Goal: Task Accomplishment & Management: Manage account settings

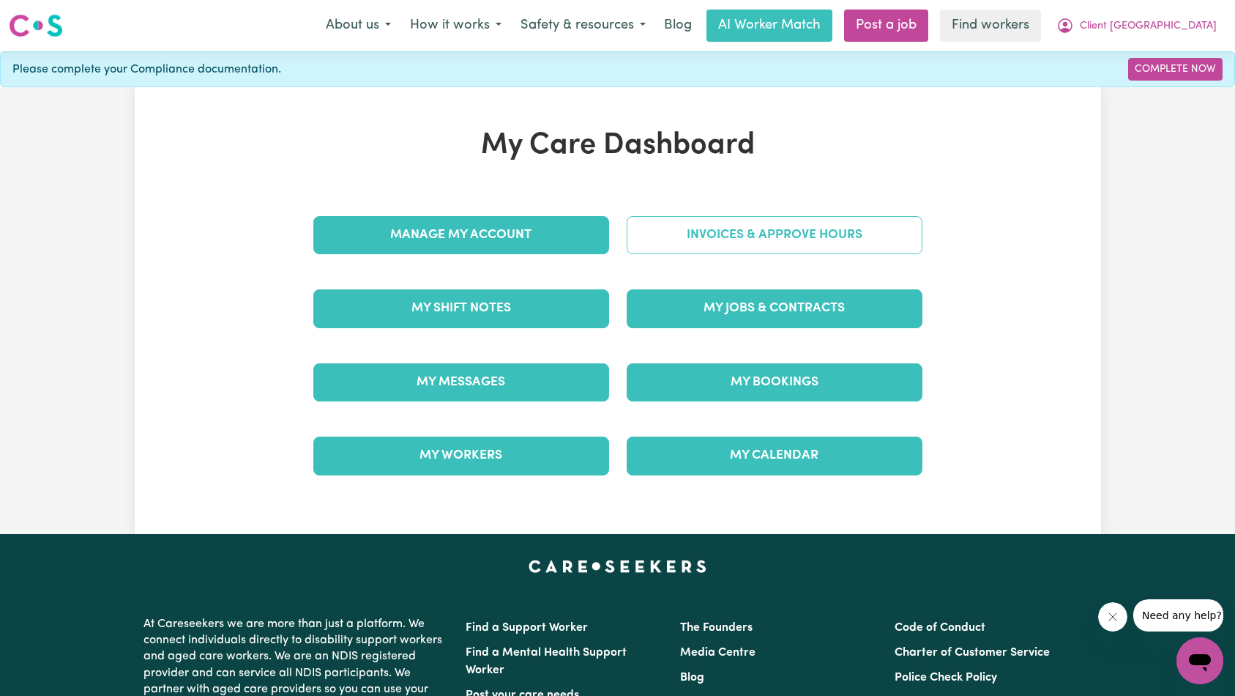
click at [789, 239] on link "Invoices & Approve Hours" at bounding box center [775, 235] width 296 height 38
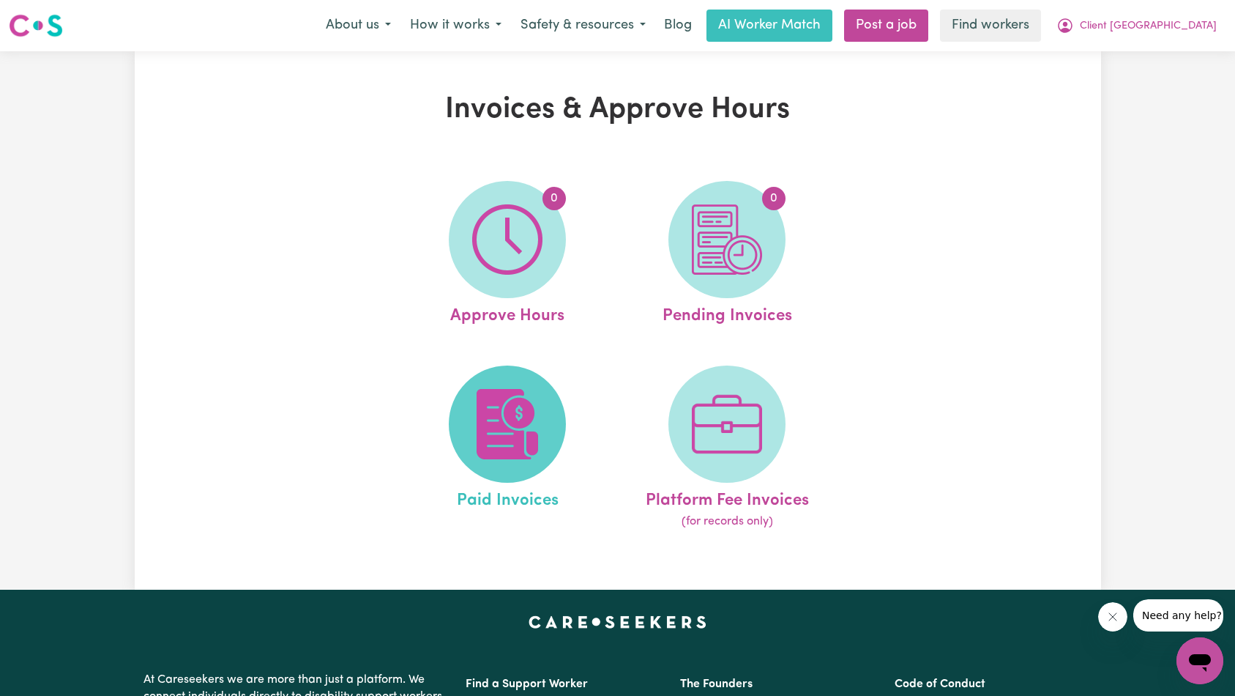
click at [528, 432] on img at bounding box center [507, 424] width 70 height 70
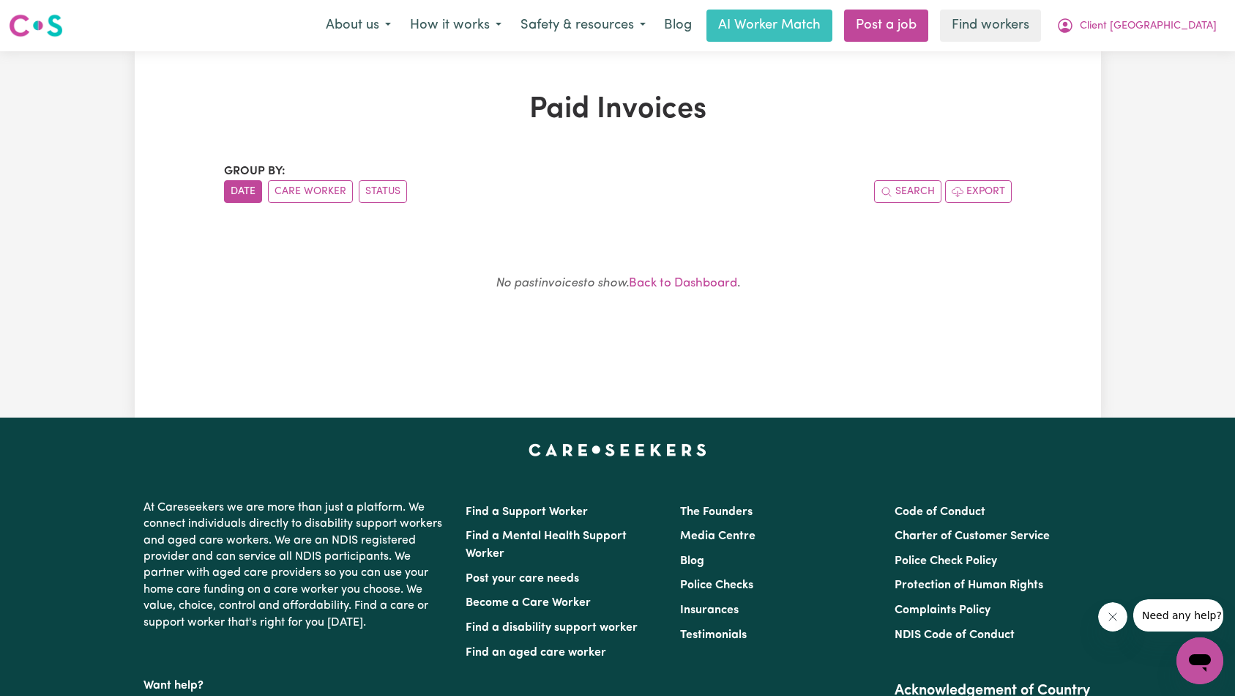
click at [1193, 22] on span "Client [GEOGRAPHIC_DATA]" at bounding box center [1148, 26] width 137 height 16
click at [1191, 75] on link "Logout" at bounding box center [1168, 84] width 116 height 28
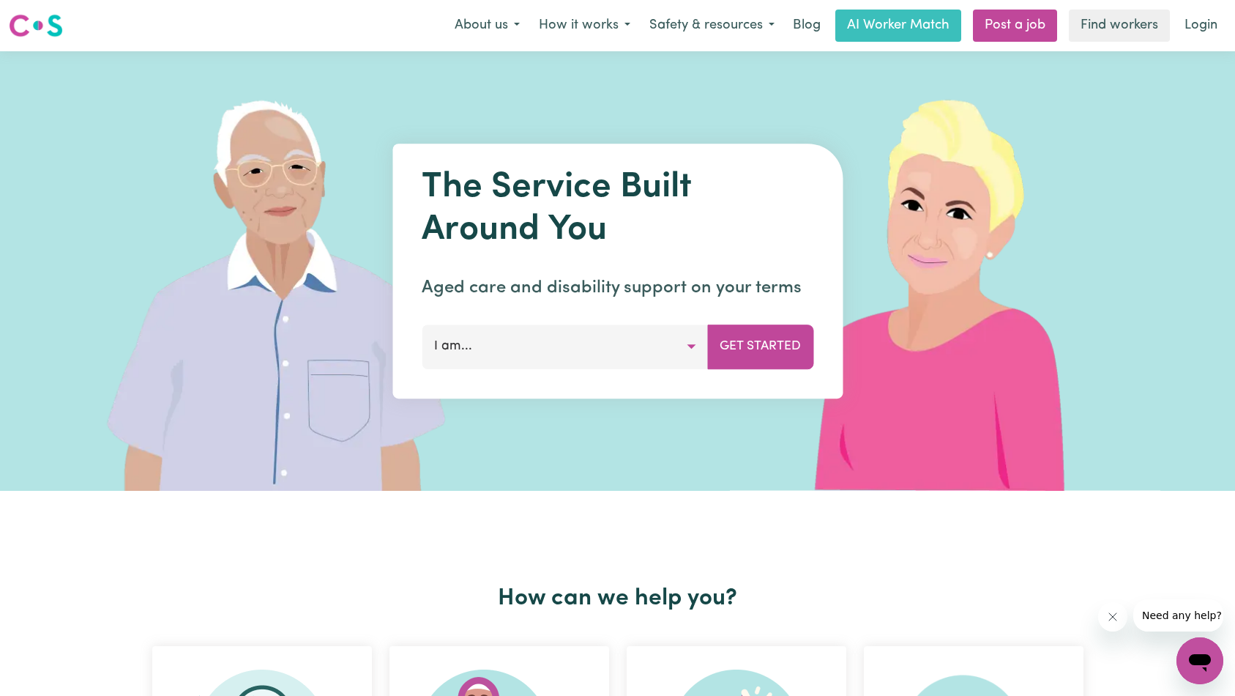
click at [1211, 22] on link "Login" at bounding box center [1201, 26] width 51 height 32
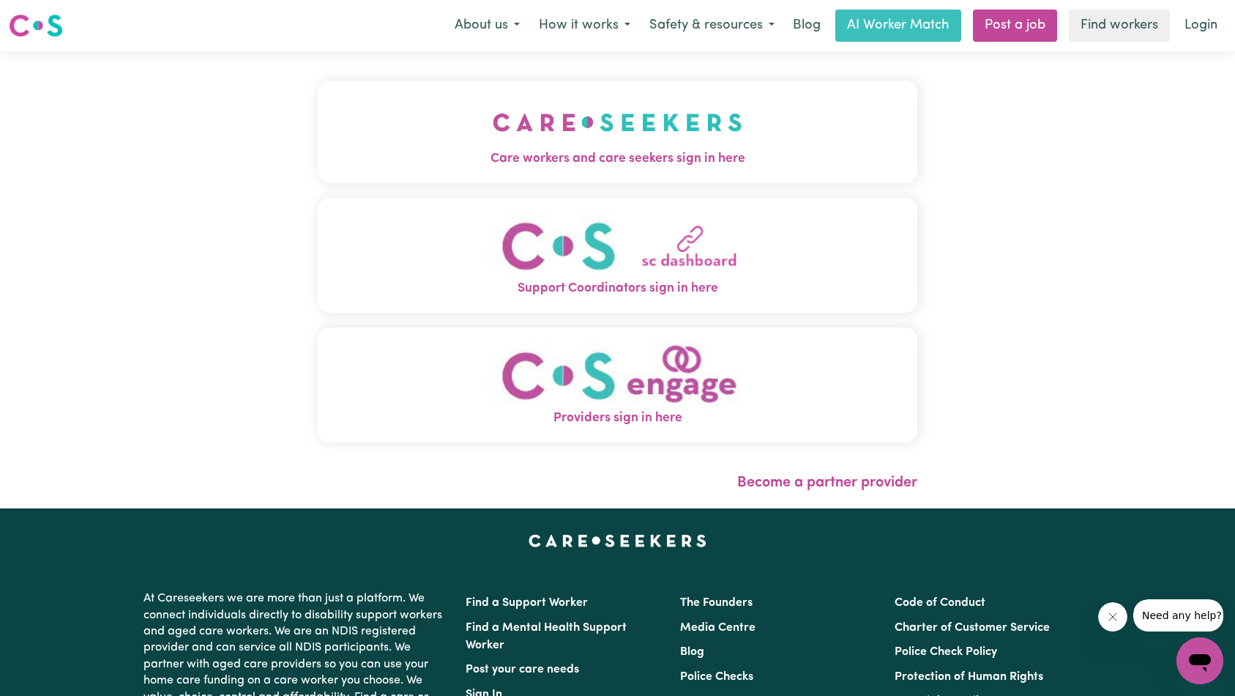
click at [323, 132] on button "Care workers and care seekers sign in here" at bounding box center [618, 132] width 600 height 103
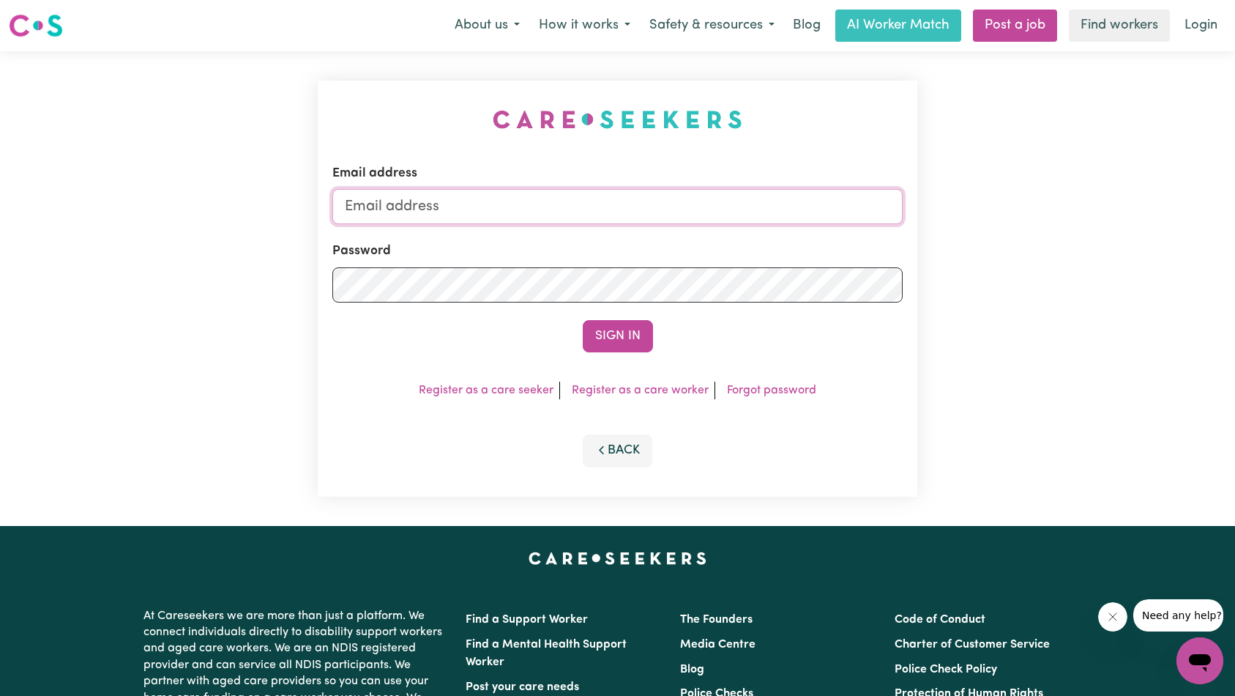
click at [636, 213] on input "Email address" at bounding box center [617, 206] width 571 height 35
paste input "[EMAIL_ADDRESS][DOMAIN_NAME]"
type input "[EMAIL_ADDRESS][DOMAIN_NAME]"
click at [605, 343] on button "Sign In" at bounding box center [618, 336] width 70 height 32
